Goal: Use online tool/utility: Utilize a website feature to perform a specific function

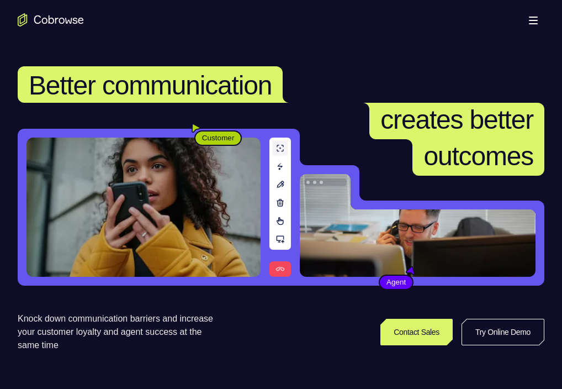
click at [462, 345] on link "Try Online Demo" at bounding box center [503, 332] width 83 height 27
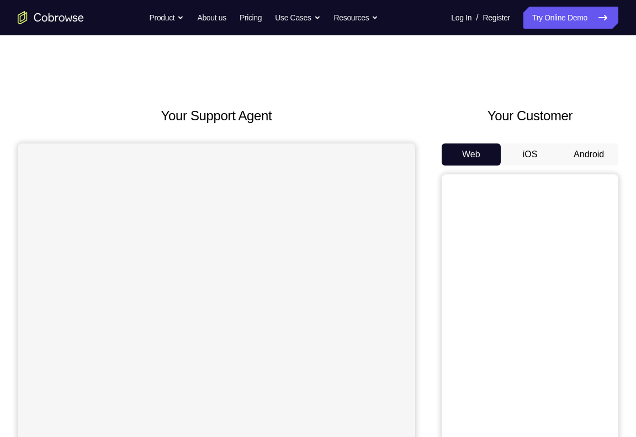
drag, startPoint x: 602, startPoint y: 165, endPoint x: 580, endPoint y: 175, distance: 24.0
click at [602, 165] on button "Android" at bounding box center [588, 155] width 59 height 22
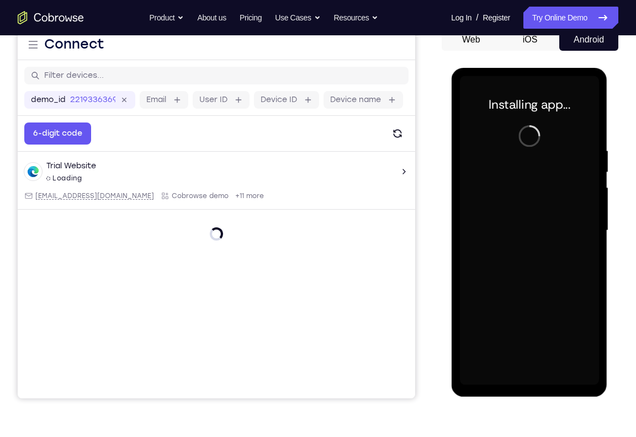
scroll to position [117, 0]
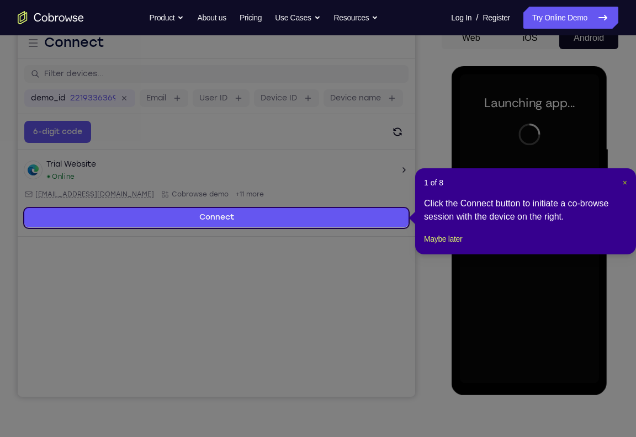
click at [625, 183] on span "×" at bounding box center [625, 182] width 4 height 9
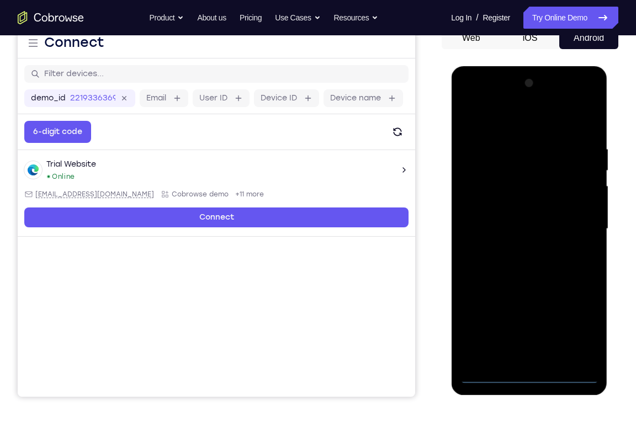
click at [536, 378] on div at bounding box center [528, 229] width 139 height 309
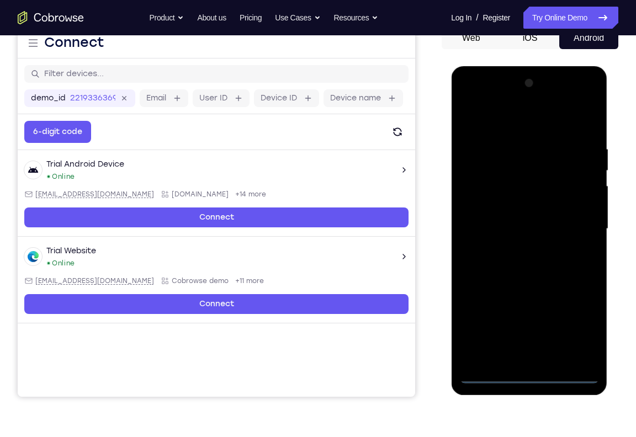
click at [584, 334] on div at bounding box center [528, 229] width 139 height 309
click at [580, 319] on div at bounding box center [528, 229] width 139 height 309
click at [581, 222] on div at bounding box center [528, 229] width 139 height 309
click at [517, 252] on div at bounding box center [528, 229] width 139 height 309
click at [530, 215] on div at bounding box center [528, 229] width 139 height 309
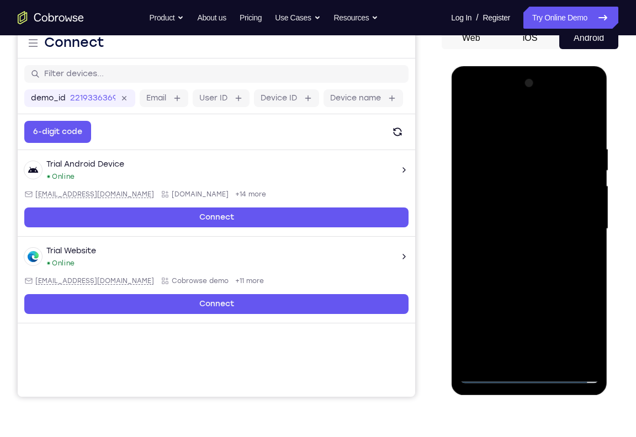
click at [530, 215] on div at bounding box center [528, 229] width 139 height 309
click at [545, 182] on div at bounding box center [528, 229] width 139 height 309
click at [524, 205] on div at bounding box center [528, 229] width 139 height 309
click at [517, 226] on div at bounding box center [528, 229] width 139 height 309
click at [517, 268] on div at bounding box center [528, 229] width 139 height 309
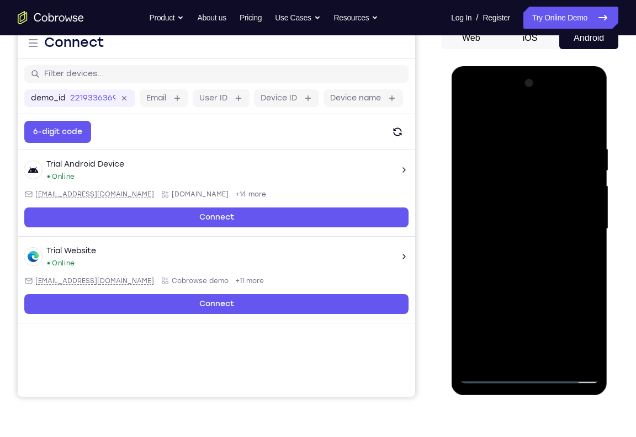
click at [517, 256] on div at bounding box center [528, 229] width 139 height 309
click at [515, 263] on div at bounding box center [528, 229] width 139 height 309
click at [594, 357] on div at bounding box center [528, 229] width 139 height 309
click at [590, 360] on div at bounding box center [528, 229] width 139 height 309
click at [588, 129] on div at bounding box center [528, 229] width 139 height 309
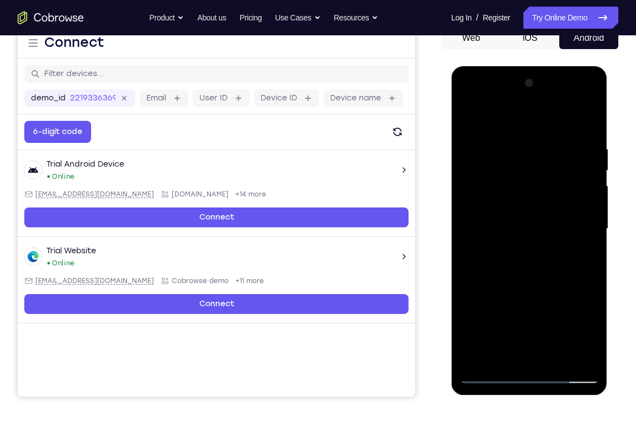
click at [557, 357] on div at bounding box center [528, 229] width 139 height 309
click at [551, 289] on div at bounding box center [528, 229] width 139 height 309
click at [469, 99] on div at bounding box center [528, 229] width 139 height 309
click at [512, 194] on div at bounding box center [528, 229] width 139 height 309
click at [509, 234] on div at bounding box center [528, 229] width 139 height 309
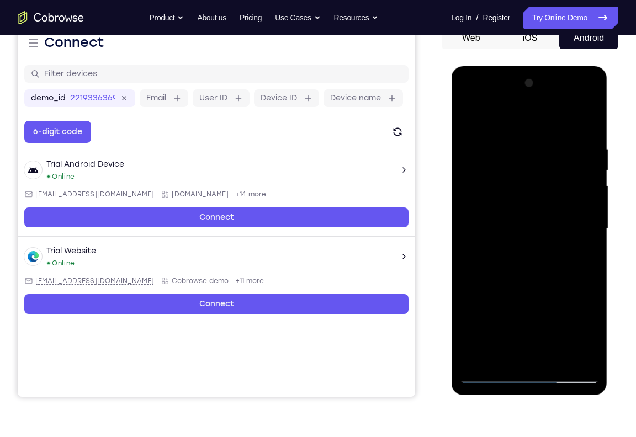
click at [513, 219] on div at bounding box center [528, 229] width 139 height 309
click at [513, 241] on div at bounding box center [528, 229] width 139 height 309
click at [535, 256] on div at bounding box center [528, 229] width 139 height 309
click at [585, 220] on div at bounding box center [528, 229] width 139 height 309
click at [525, 244] on div at bounding box center [528, 229] width 139 height 309
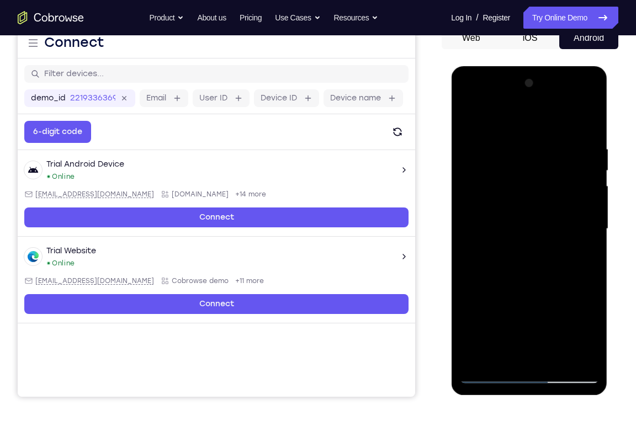
click at [513, 278] on div at bounding box center [528, 229] width 139 height 309
drag, startPoint x: 533, startPoint y: 126, endPoint x: 528, endPoint y: 71, distance: 55.4
click at [528, 71] on div at bounding box center [529, 230] width 156 height 329
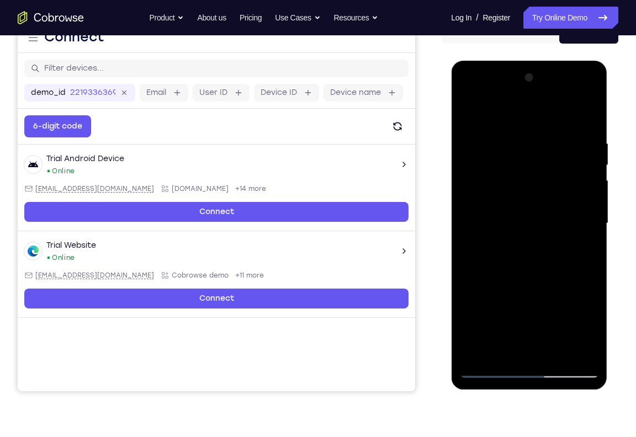
scroll to position [123, 0]
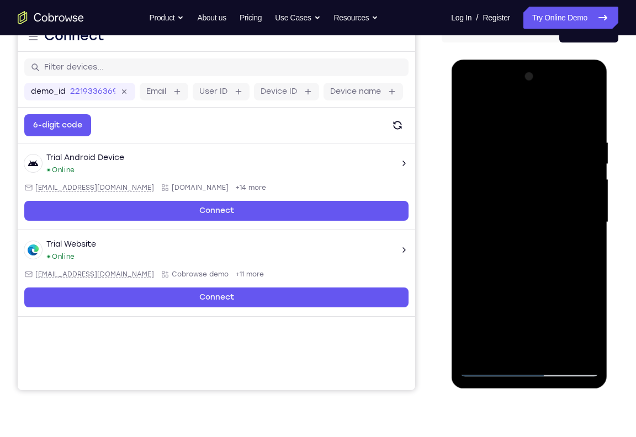
click at [529, 224] on div at bounding box center [528, 222] width 139 height 309
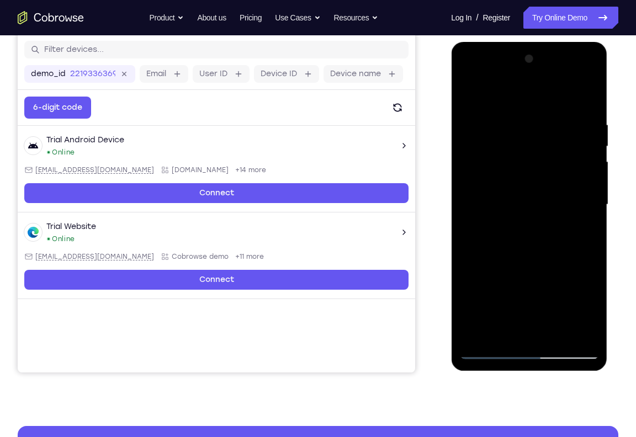
scroll to position [144, 0]
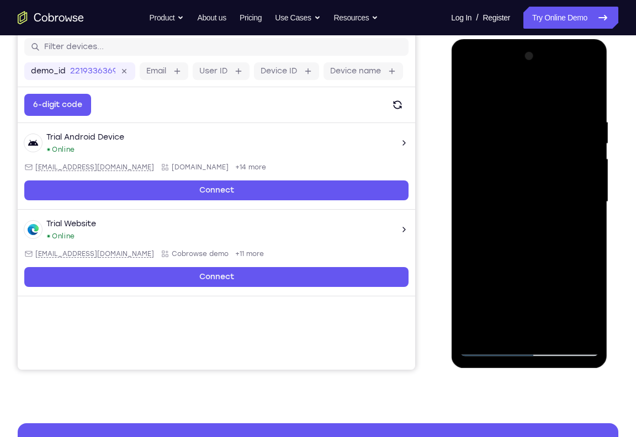
click at [485, 287] on div at bounding box center [528, 201] width 139 height 309
click at [511, 310] on div at bounding box center [528, 201] width 139 height 309
click at [538, 307] on div at bounding box center [528, 201] width 139 height 309
click at [515, 330] on div at bounding box center [528, 201] width 139 height 309
click at [542, 306] on div at bounding box center [528, 201] width 139 height 309
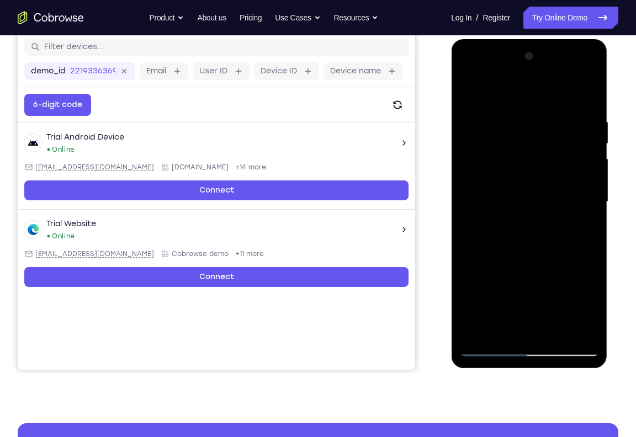
click at [518, 326] on div at bounding box center [528, 201] width 139 height 309
click at [545, 315] on div at bounding box center [528, 201] width 139 height 309
click at [472, 271] on div at bounding box center [528, 201] width 139 height 309
drag, startPoint x: 548, startPoint y: 219, endPoint x: 548, endPoint y: 138, distance: 81.7
click at [548, 138] on div at bounding box center [528, 201] width 139 height 309
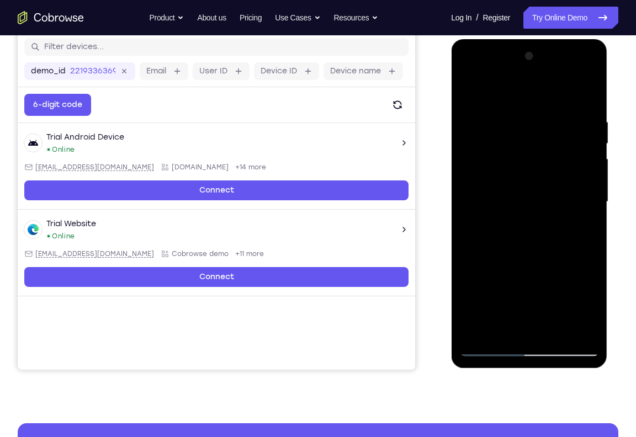
click at [543, 226] on div at bounding box center [528, 201] width 139 height 309
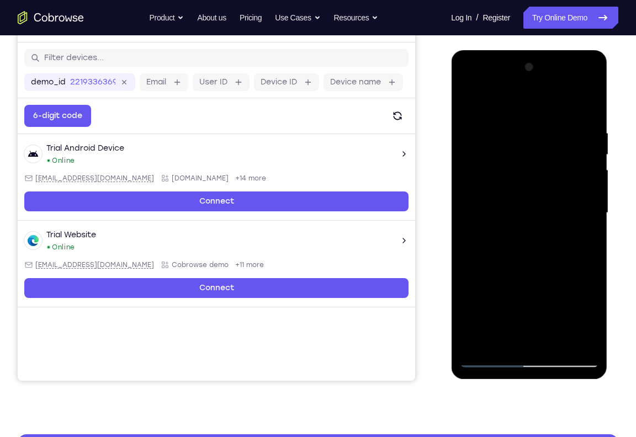
scroll to position [130, 0]
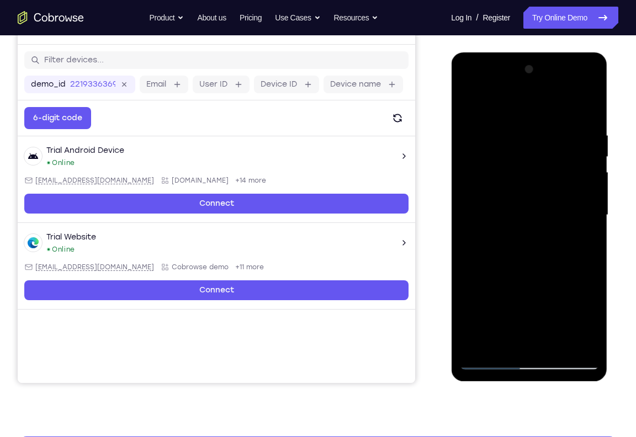
click at [540, 350] on div at bounding box center [528, 215] width 139 height 309
click at [546, 237] on div at bounding box center [528, 215] width 139 height 309
click at [568, 118] on div at bounding box center [528, 215] width 139 height 309
click at [541, 242] on div at bounding box center [528, 215] width 139 height 309
click at [467, 102] on div at bounding box center [528, 215] width 139 height 309
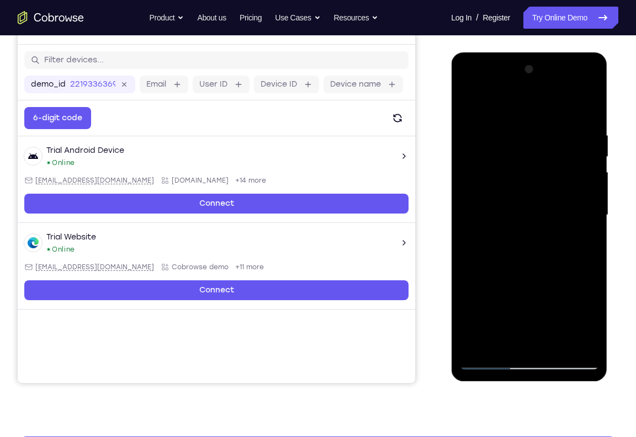
click at [474, 108] on div at bounding box center [528, 215] width 139 height 309
click at [471, 102] on div at bounding box center [528, 215] width 139 height 309
click at [522, 204] on div at bounding box center [528, 215] width 139 height 309
click at [556, 252] on div at bounding box center [528, 215] width 139 height 309
click at [593, 248] on div at bounding box center [528, 215] width 139 height 309
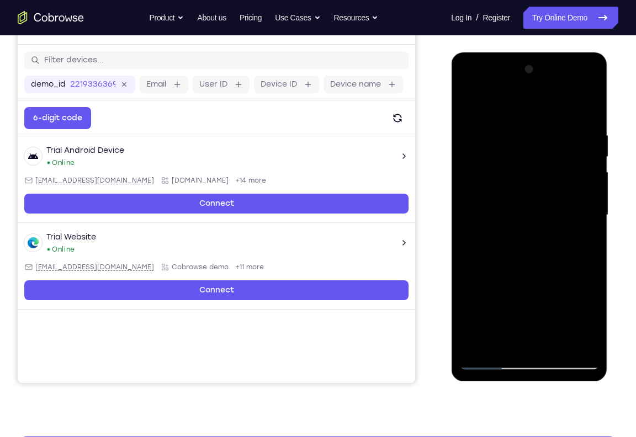
click at [584, 163] on div at bounding box center [528, 215] width 139 height 309
click at [589, 104] on div at bounding box center [528, 215] width 139 height 309
click at [591, 115] on div at bounding box center [528, 215] width 139 height 309
drag, startPoint x: 544, startPoint y: 295, endPoint x: 545, endPoint y: 88, distance: 207.1
click at [545, 88] on div at bounding box center [528, 215] width 139 height 309
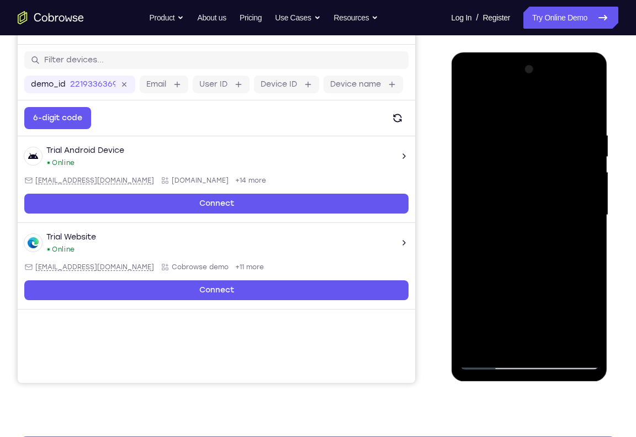
drag, startPoint x: 551, startPoint y: 282, endPoint x: 551, endPoint y: 93, distance: 188.9
click at [551, 93] on div at bounding box center [528, 215] width 139 height 309
drag, startPoint x: 553, startPoint y: 133, endPoint x: 569, endPoint y: 357, distance: 224.2
click at [569, 357] on div at bounding box center [528, 215] width 139 height 309
drag, startPoint x: 583, startPoint y: 173, endPoint x: 577, endPoint y: 306, distance: 133.2
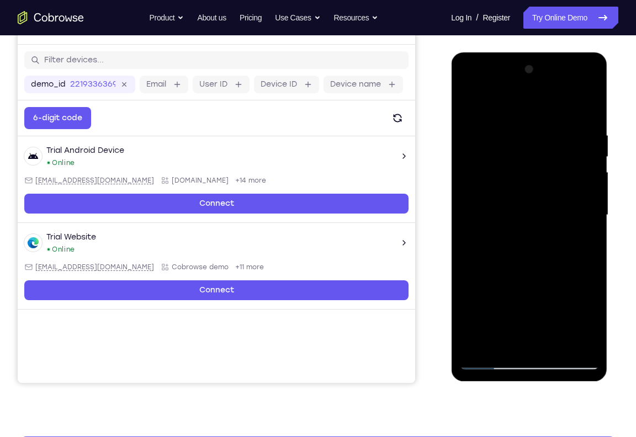
click at [577, 306] on div at bounding box center [528, 215] width 139 height 309
drag, startPoint x: 575, startPoint y: 152, endPoint x: 573, endPoint y: 300, distance: 148.6
click at [573, 300] on div at bounding box center [528, 215] width 139 height 309
click at [519, 122] on div at bounding box center [528, 215] width 139 height 309
click at [464, 98] on div at bounding box center [528, 215] width 139 height 309
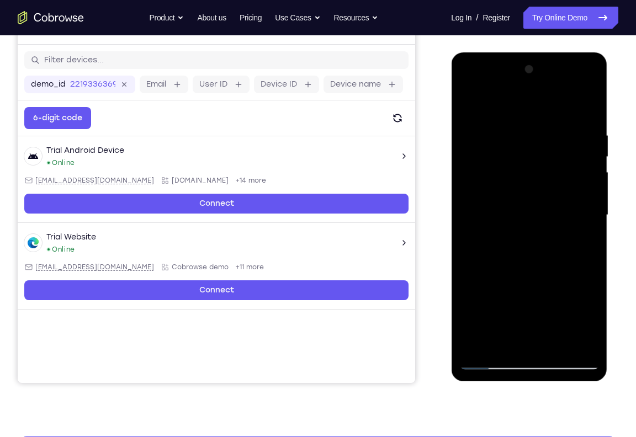
click at [495, 118] on div at bounding box center [528, 215] width 139 height 309
click at [573, 85] on div at bounding box center [528, 215] width 139 height 309
click at [593, 103] on div at bounding box center [528, 215] width 139 height 309
click at [474, 86] on div at bounding box center [528, 215] width 139 height 309
click at [489, 183] on div at bounding box center [528, 215] width 139 height 309
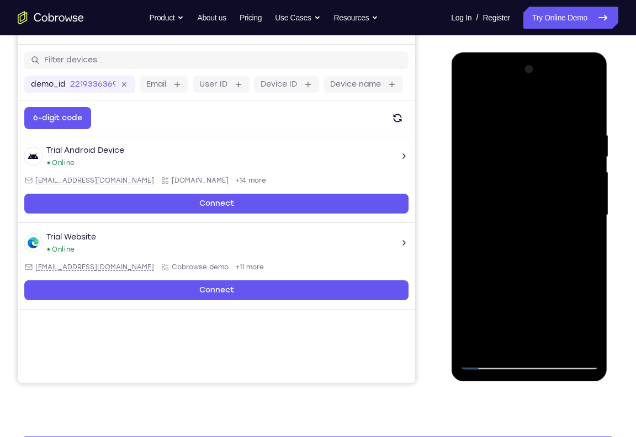
click at [594, 346] on div at bounding box center [528, 215] width 139 height 309
drag, startPoint x: 556, startPoint y: 310, endPoint x: 549, endPoint y: 175, distance: 134.9
click at [549, 175] on div at bounding box center [528, 215] width 139 height 309
click at [560, 345] on div at bounding box center [528, 215] width 139 height 309
click at [588, 182] on div at bounding box center [528, 215] width 139 height 309
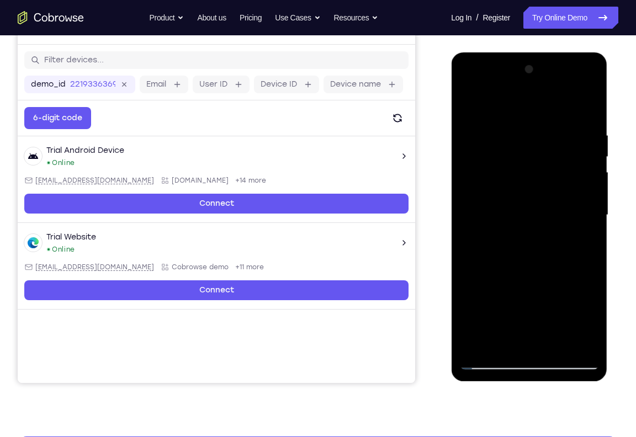
click at [478, 105] on div at bounding box center [528, 215] width 139 height 309
drag, startPoint x: 525, startPoint y: 309, endPoint x: 529, endPoint y: 129, distance: 180.6
click at [529, 129] on div at bounding box center [528, 215] width 139 height 309
drag, startPoint x: 534, startPoint y: 232, endPoint x: 531, endPoint y: 128, distance: 104.4
click at [531, 128] on div at bounding box center [528, 215] width 139 height 309
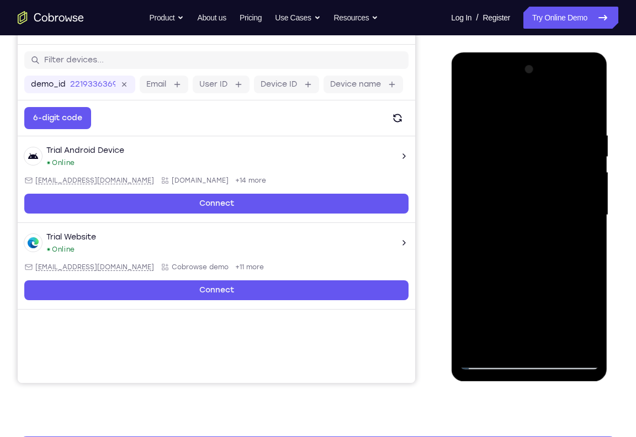
click at [493, 360] on div at bounding box center [528, 215] width 139 height 309
click at [475, 107] on div at bounding box center [528, 215] width 139 height 309
click at [584, 346] on div at bounding box center [528, 215] width 139 height 309
click at [468, 108] on div at bounding box center [528, 215] width 139 height 309
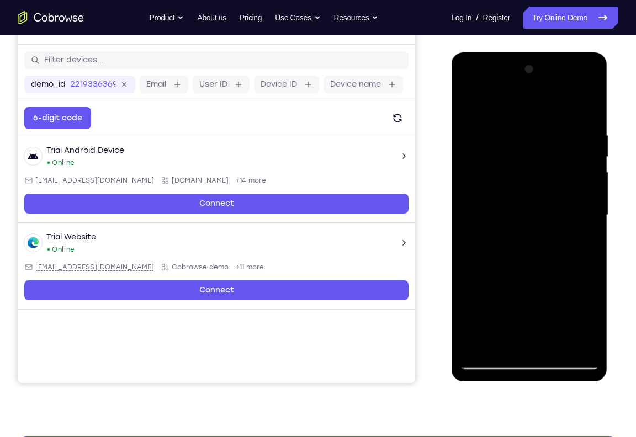
click at [499, 301] on div at bounding box center [528, 215] width 139 height 309
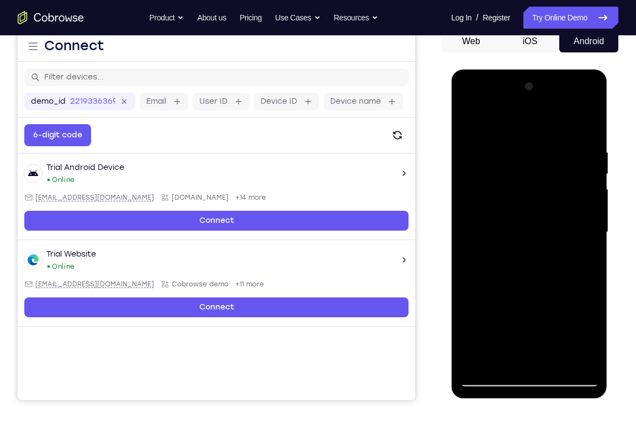
scroll to position [114, 0]
